Goal: Information Seeking & Learning: Find contact information

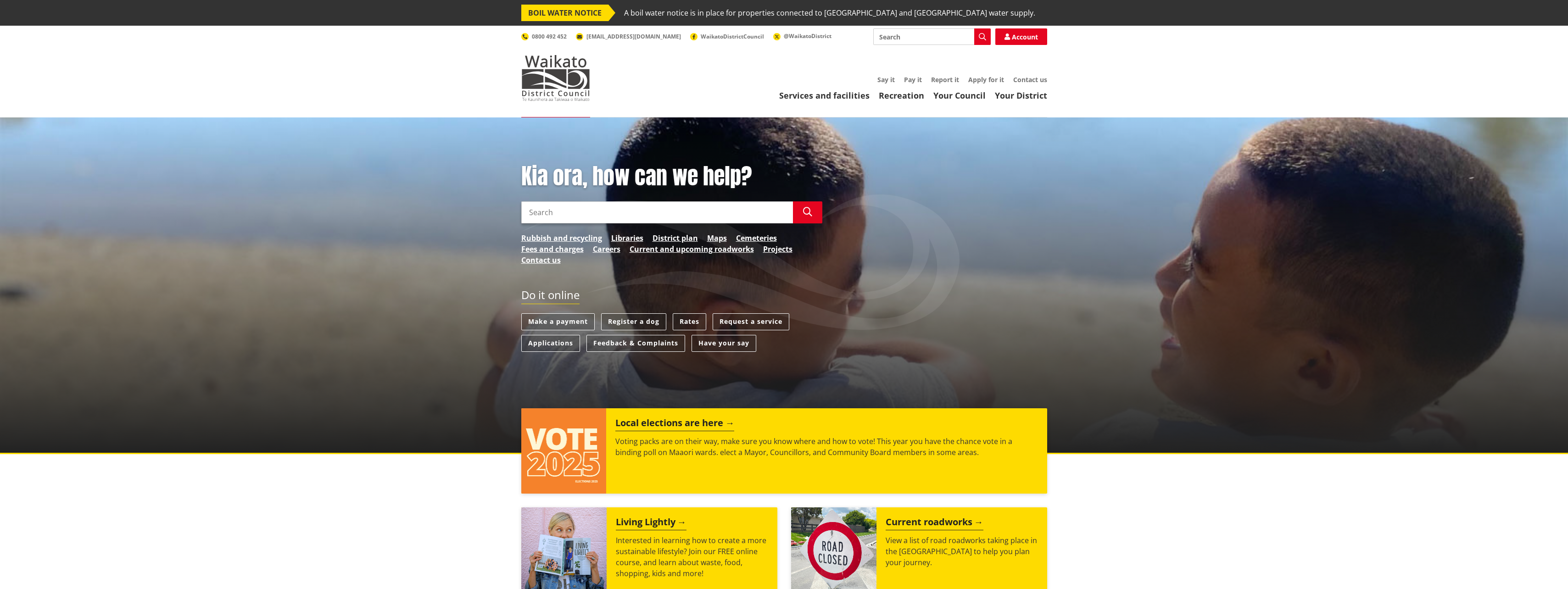
click at [1041, 78] on link "Contact us" at bounding box center [1031, 80] width 34 height 9
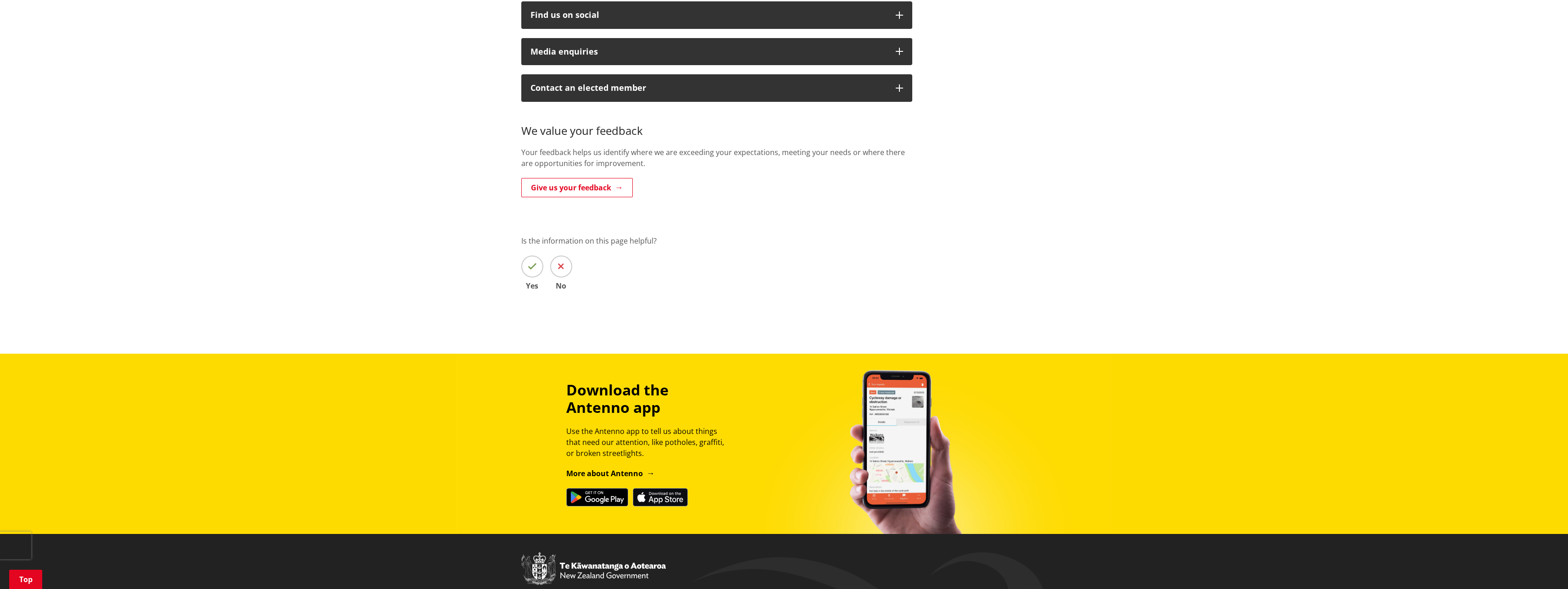
scroll to position [184, 0]
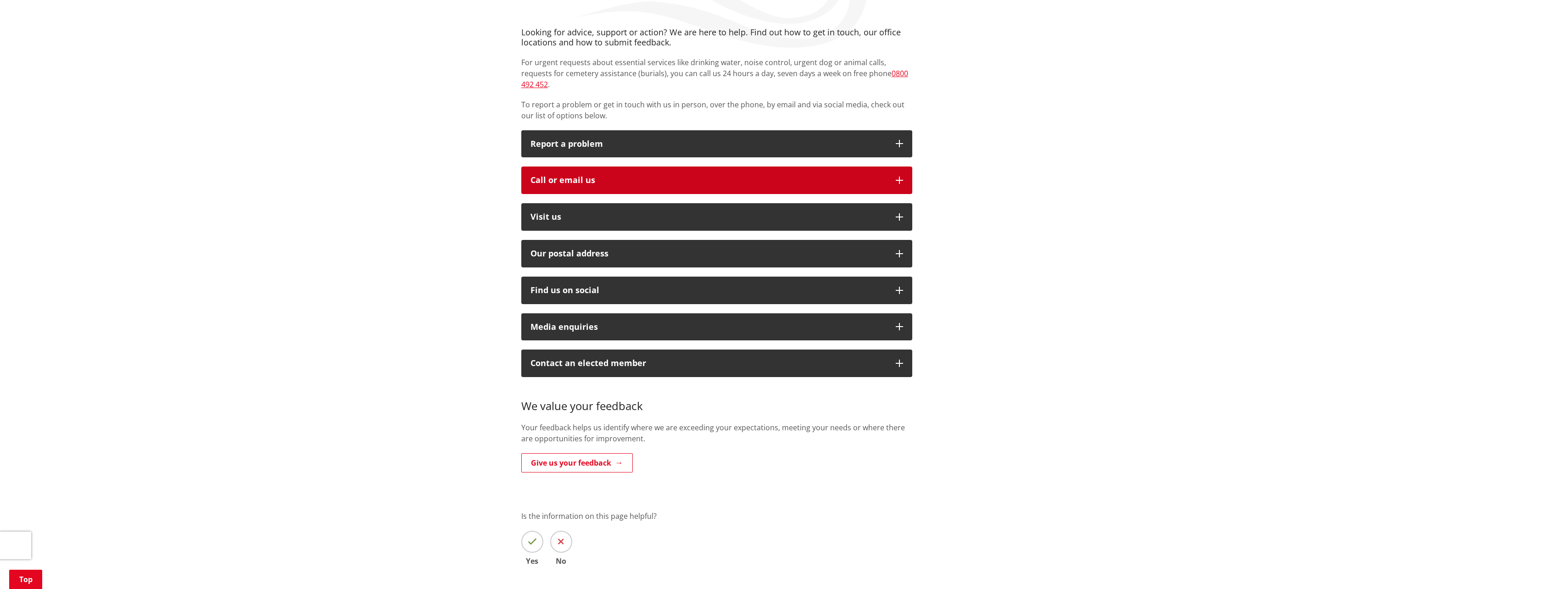
click at [897, 176] on icon "button" at bounding box center [900, 180] width 7 height 7
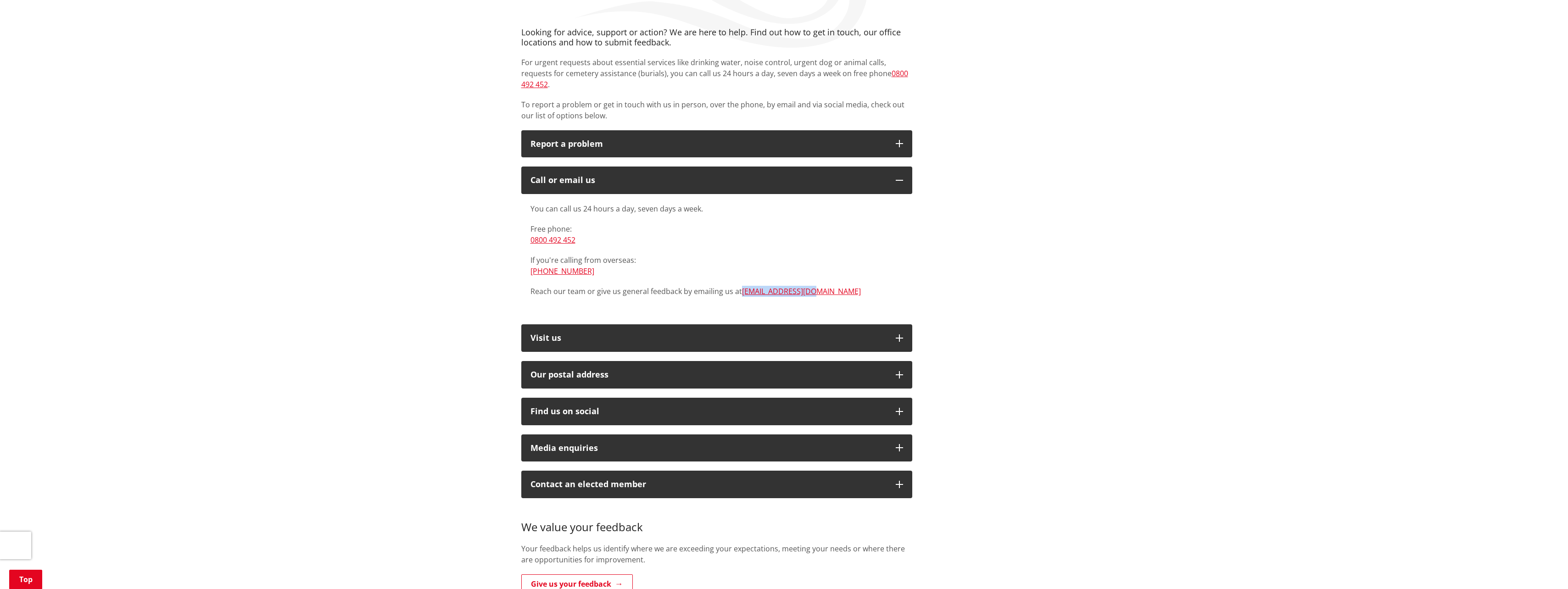
drag, startPoint x: 808, startPoint y: 281, endPoint x: 741, endPoint y: 285, distance: 67.1
click at [741, 286] on p "Reach our team or give us general feedback by emailing us at info@waidc.govt.nz" at bounding box center [716, 291] width 373 height 11
copy link "[EMAIL_ADDRESS][DOMAIN_NAME]"
